Goal: Task Accomplishment & Management: Manage account settings

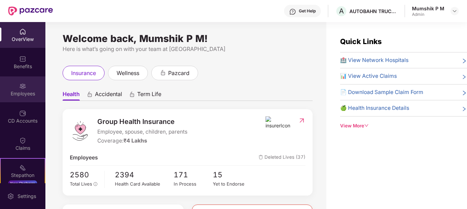
click at [28, 83] on div "Employees" at bounding box center [22, 89] width 45 height 26
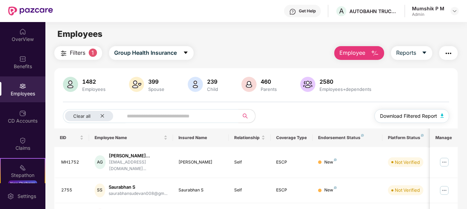
click at [433, 116] on span "Download Filtered Report" at bounding box center [408, 116] width 57 height 8
click at [416, 55] on span "Reports" at bounding box center [406, 53] width 20 height 9
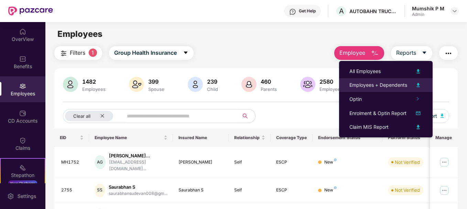
click at [418, 85] on img at bounding box center [418, 85] width 8 height 8
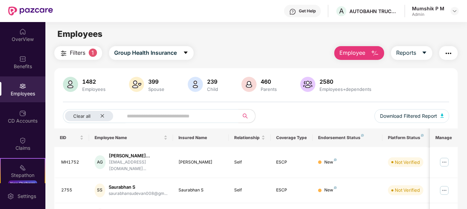
click at [19, 88] on img at bounding box center [22, 86] width 7 height 7
click at [18, 70] on div "Benefits" at bounding box center [22, 62] width 45 height 26
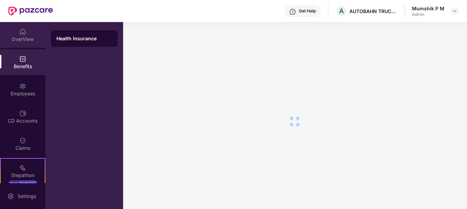
click at [22, 40] on div "OverView" at bounding box center [22, 39] width 45 height 7
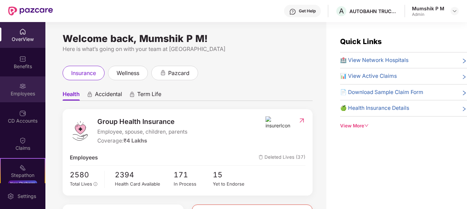
click at [24, 88] on img at bounding box center [22, 86] width 7 height 7
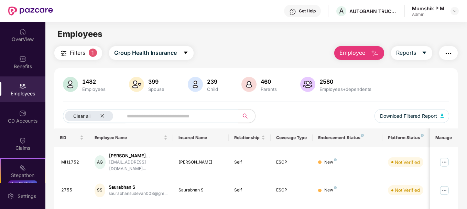
click at [380, 54] on button "Employee" at bounding box center [359, 53] width 50 height 14
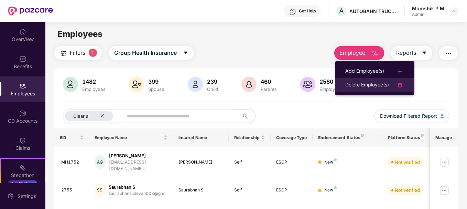
click at [375, 83] on div "Delete Employee(s)" at bounding box center [367, 85] width 44 height 8
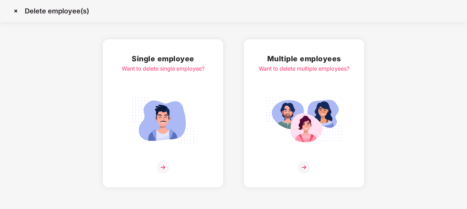
click at [303, 170] on img at bounding box center [304, 167] width 12 height 12
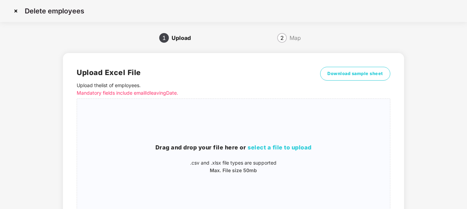
scroll to position [57, 0]
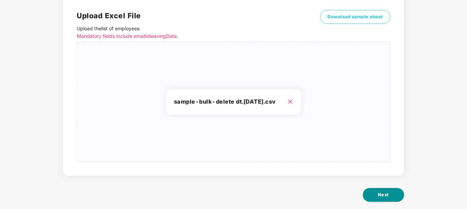
click at [384, 193] on span "Next" at bounding box center [383, 194] width 11 height 7
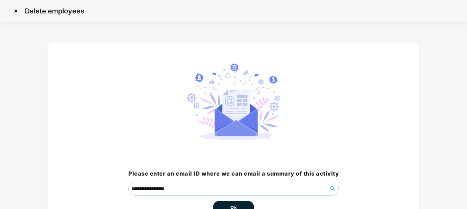
scroll to position [45, 0]
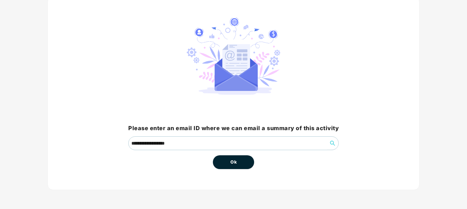
click at [241, 165] on button "Ok" at bounding box center [233, 162] width 41 height 14
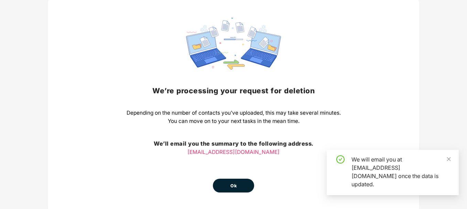
scroll to position [46, 0]
click at [236, 182] on span "Ok" at bounding box center [233, 185] width 6 height 7
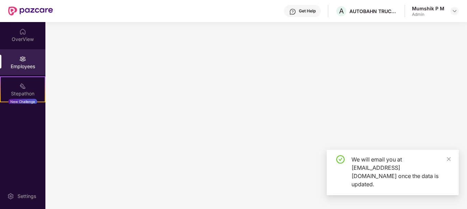
scroll to position [0, 0]
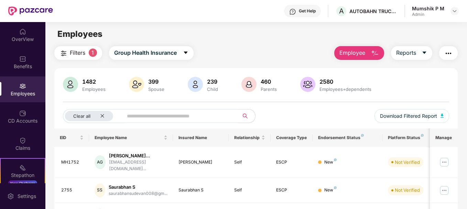
click at [368, 54] on button "Employee" at bounding box center [359, 53] width 50 height 14
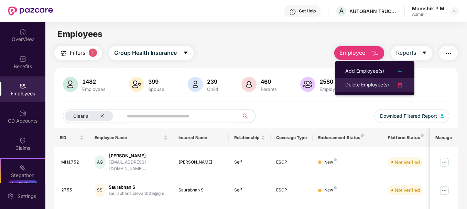
click at [358, 83] on div "Delete Employee(s)" at bounding box center [367, 85] width 44 height 8
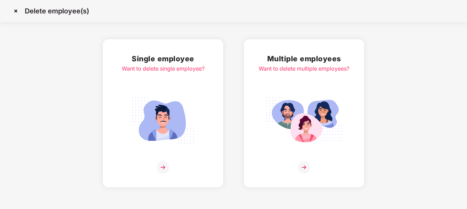
click at [320, 107] on img at bounding box center [304, 121] width 77 height 54
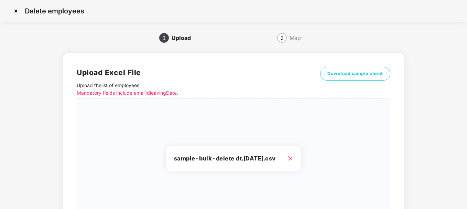
scroll to position [67, 0]
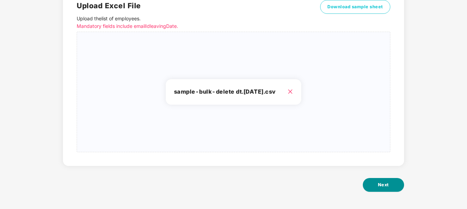
click at [377, 187] on button "Next" at bounding box center [383, 185] width 41 height 14
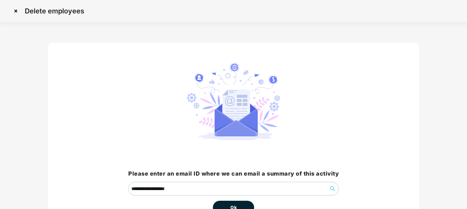
scroll to position [45, 0]
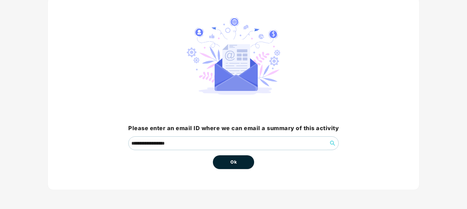
click at [242, 166] on button "Ok" at bounding box center [233, 162] width 41 height 14
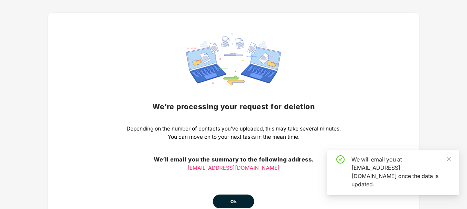
scroll to position [40, 0]
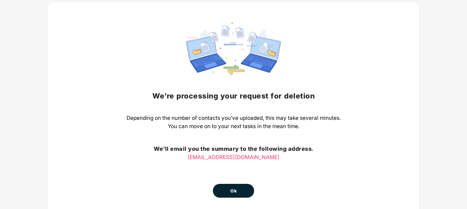
click at [238, 188] on button "Ok" at bounding box center [233, 191] width 41 height 14
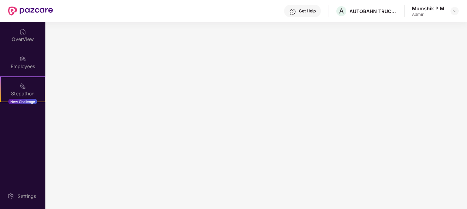
scroll to position [0, 0]
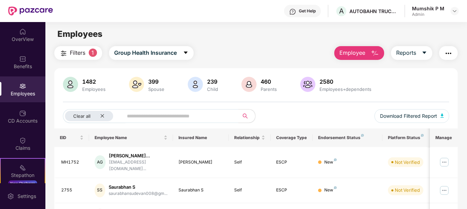
click at [358, 47] on button "Employee" at bounding box center [359, 53] width 50 height 14
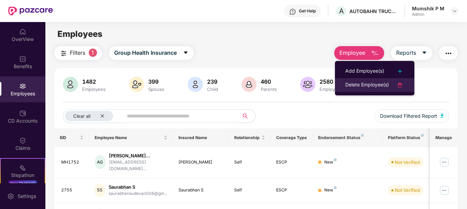
click at [366, 84] on div "Delete Employee(s)" at bounding box center [367, 85] width 44 height 8
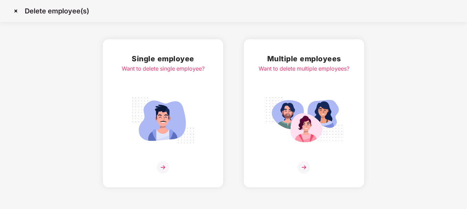
click at [306, 169] on img at bounding box center [304, 167] width 12 height 12
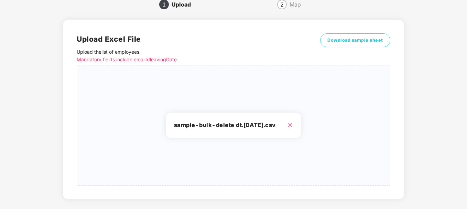
scroll to position [67, 0]
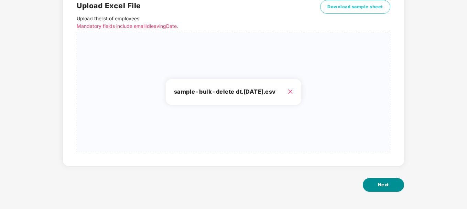
click at [391, 189] on button "Next" at bounding box center [383, 185] width 41 height 14
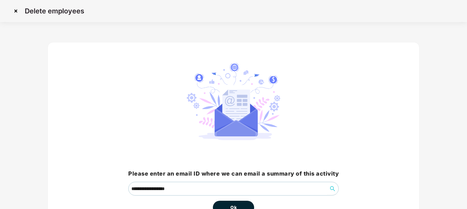
scroll to position [45, 0]
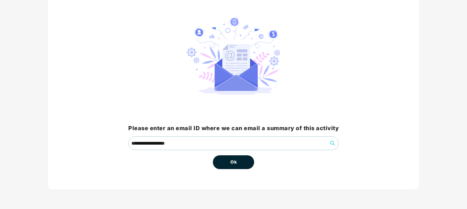
click at [236, 164] on span "Ok" at bounding box center [233, 162] width 6 height 7
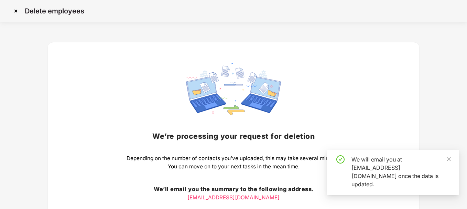
scroll to position [69, 0]
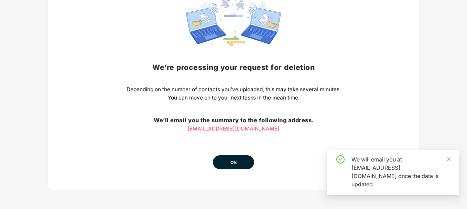
click at [234, 164] on span "Ok" at bounding box center [233, 162] width 6 height 7
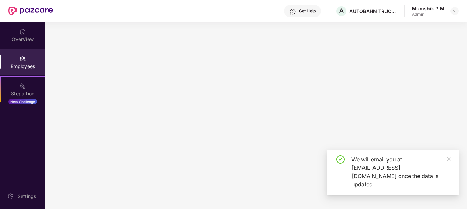
scroll to position [0, 0]
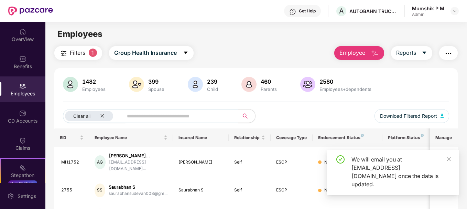
click at [375, 52] on img "button" at bounding box center [375, 53] width 8 height 8
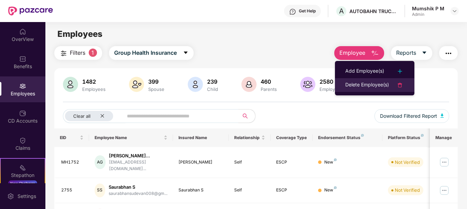
click at [362, 82] on div "Delete Employee(s)" at bounding box center [367, 85] width 44 height 8
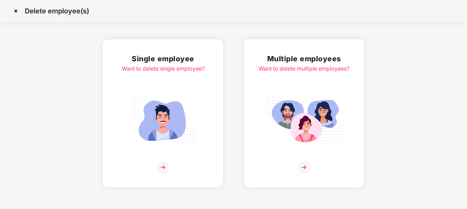
click at [305, 122] on img at bounding box center [304, 121] width 77 height 54
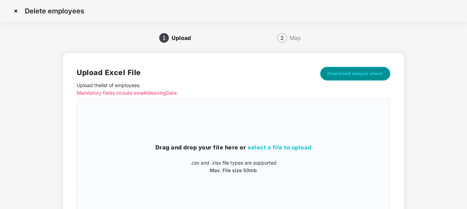
click at [349, 76] on span "Download sample sheet" at bounding box center [355, 73] width 56 height 7
